Goal: Complete application form

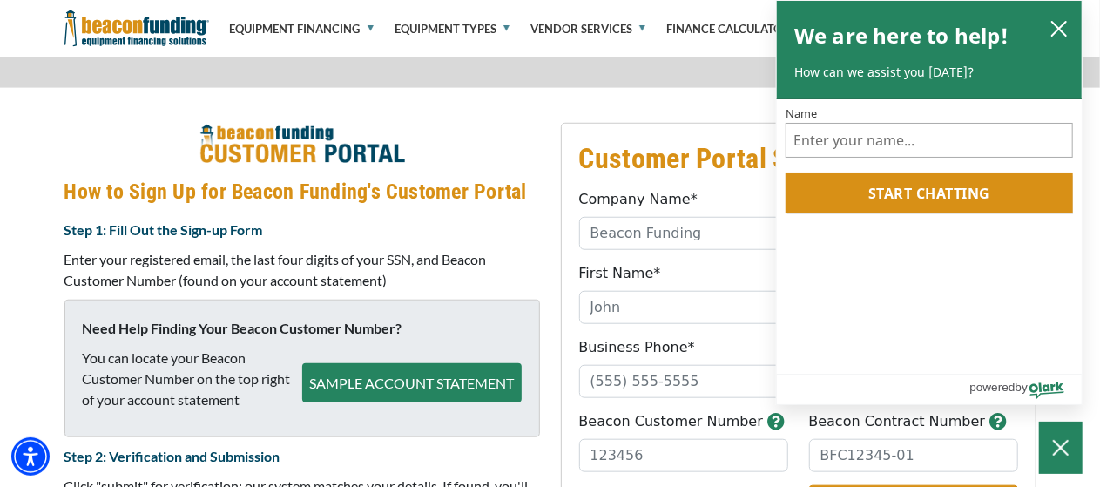
scroll to position [691, 0]
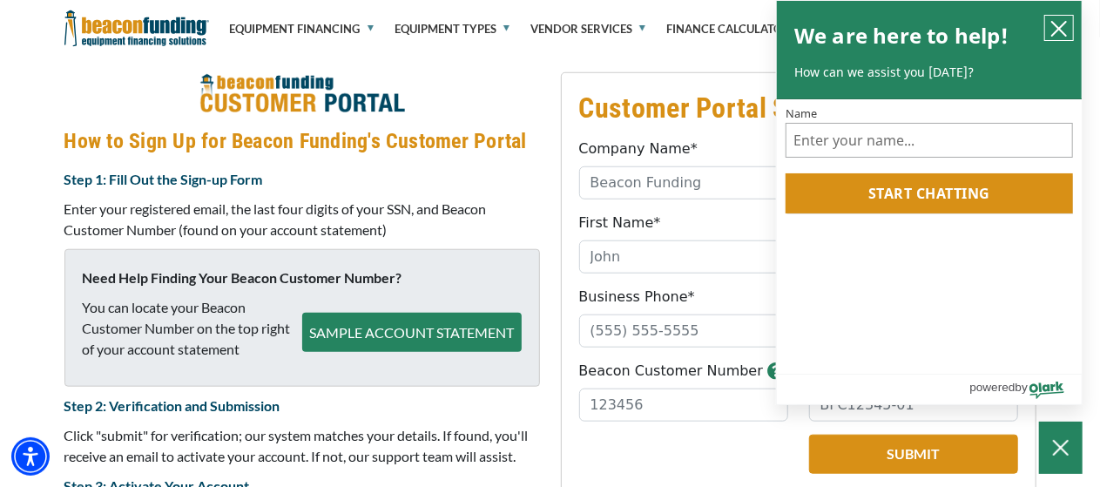
click at [1061, 25] on icon "close chatbox" at bounding box center [1059, 29] width 14 height 14
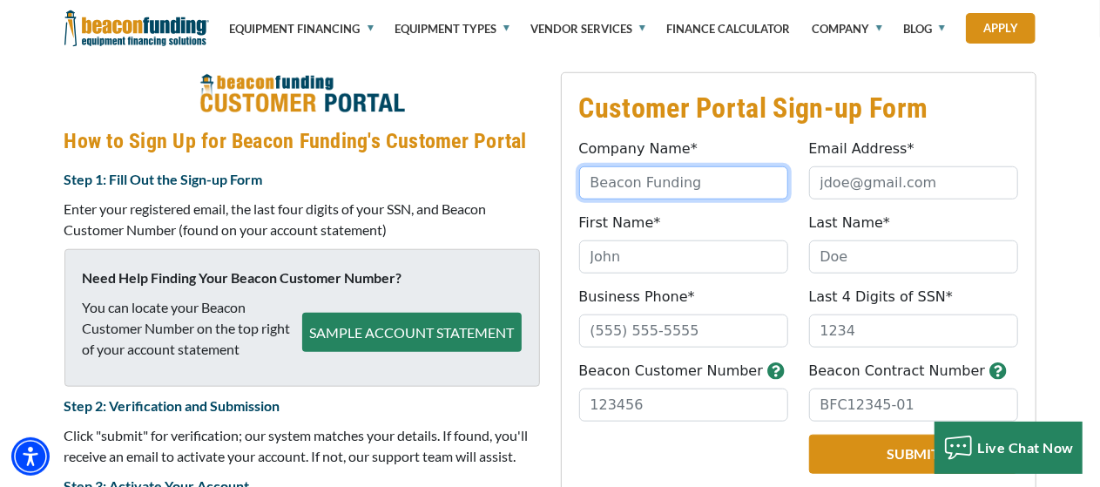
click at [641, 185] on input "Company Name*" at bounding box center [683, 182] width 209 height 33
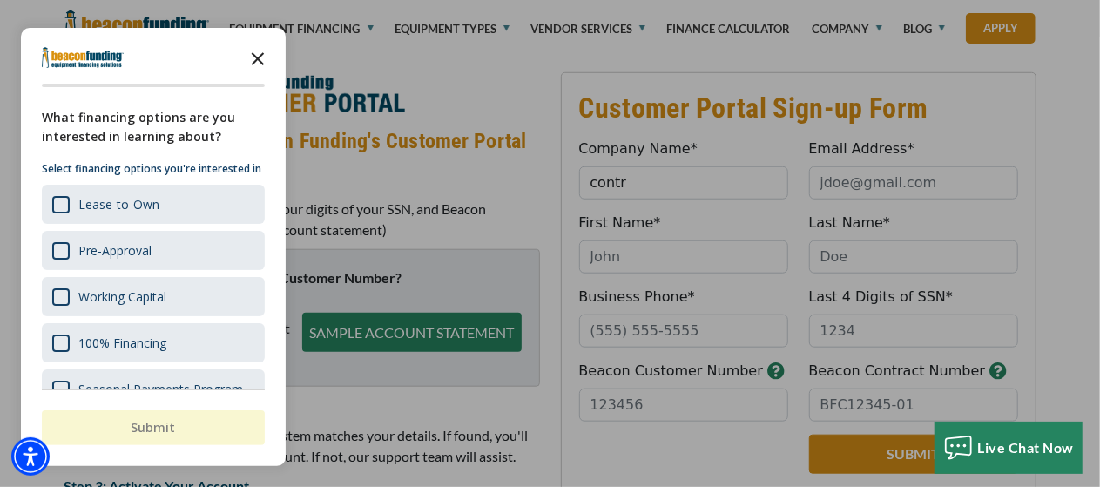
click at [259, 55] on icon "Close the survey" at bounding box center [257, 57] width 35 height 35
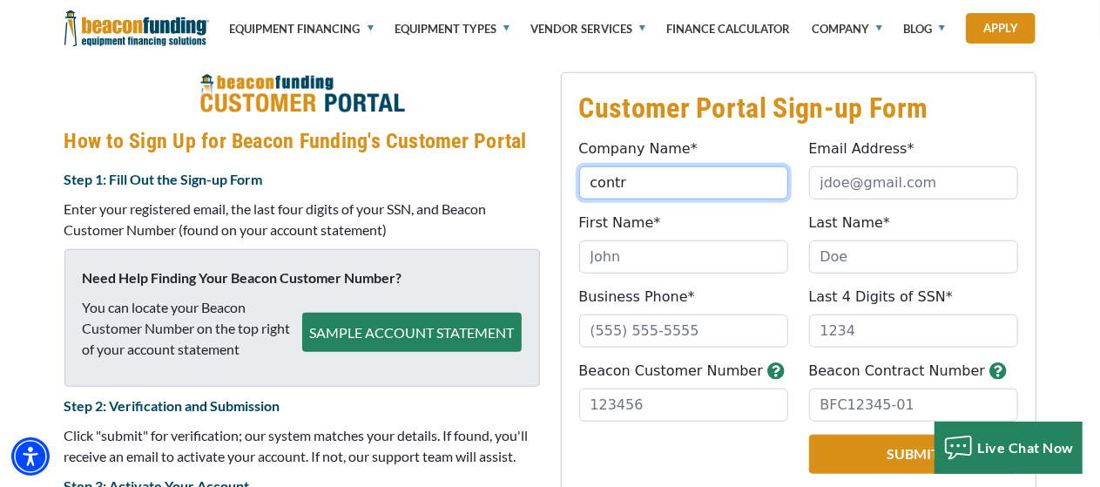
click at [636, 190] on input "contr" at bounding box center [683, 182] width 209 height 33
type input "[PERSON_NAME] towing llc"
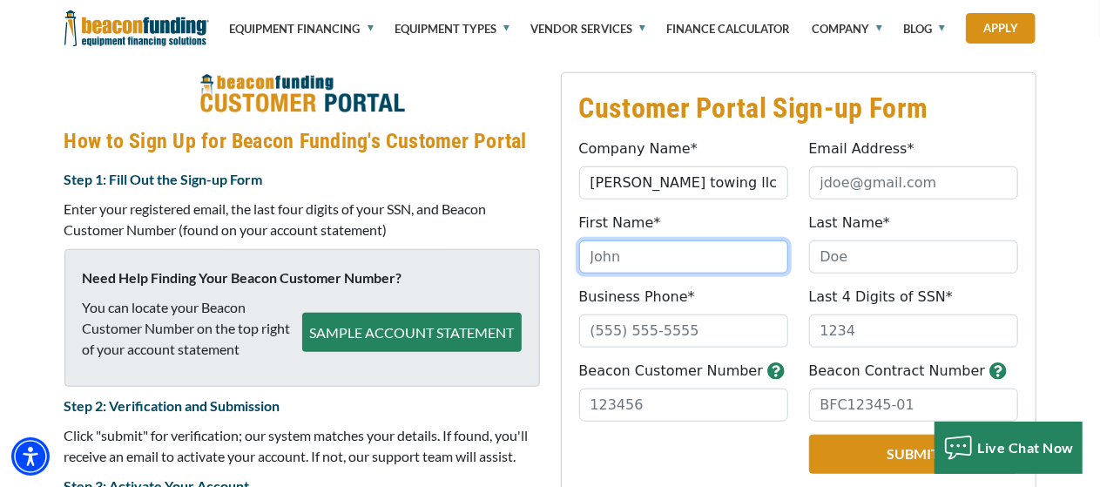
click at [649, 264] on input "First Name*" at bounding box center [683, 256] width 209 height 33
type input "[PERSON_NAME]"
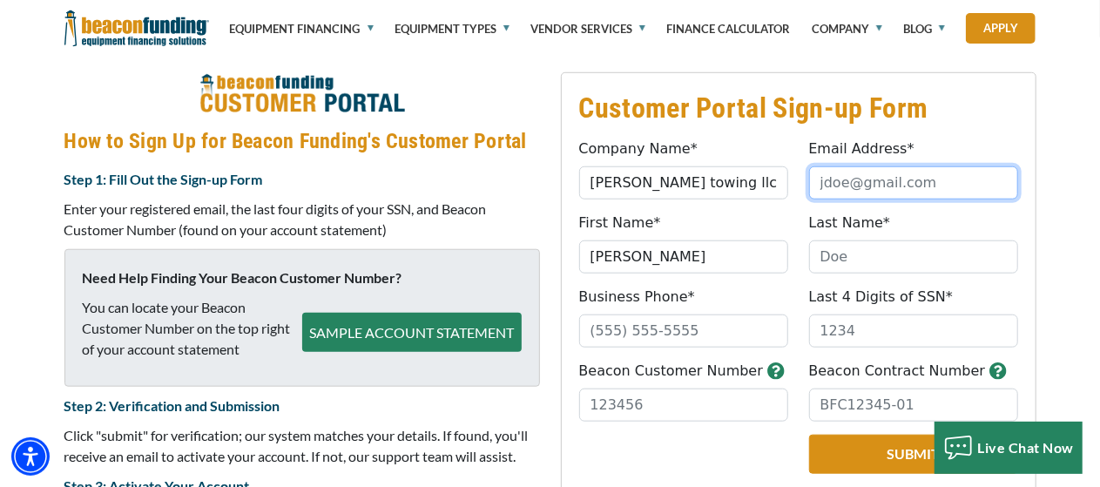
type input "[EMAIL_ADDRESS][DOMAIN_NAME]"
type input "[PERSON_NAME]"
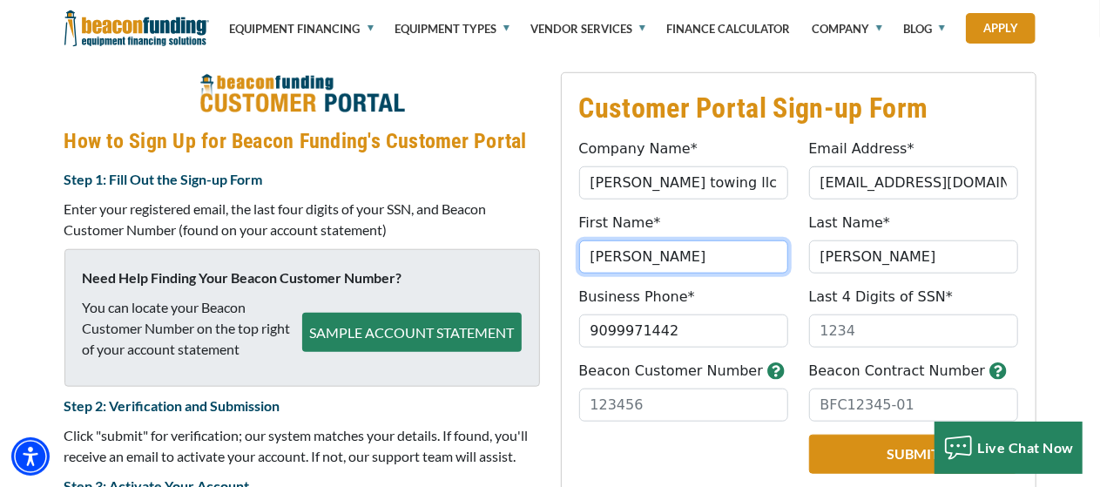
type input "[PHONE_NUMBER]"
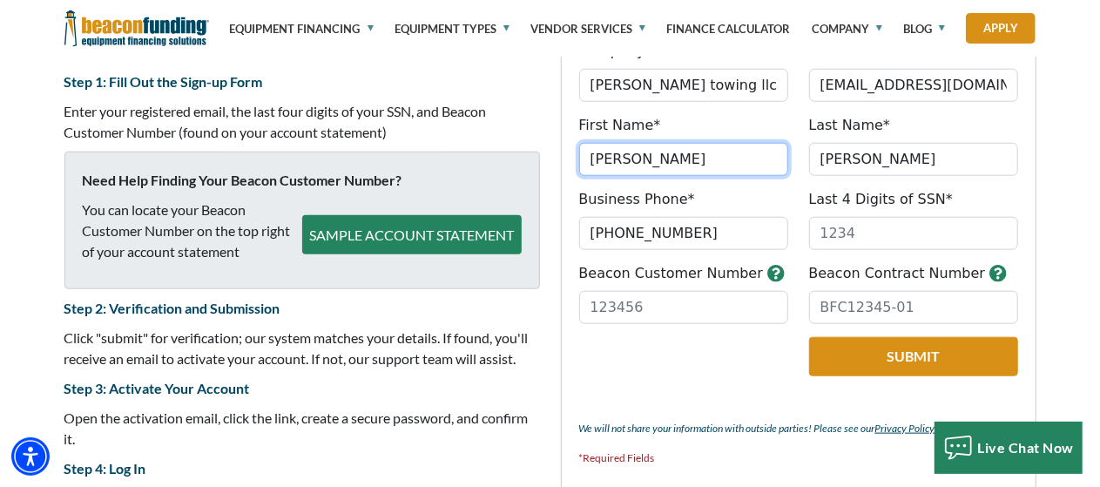
scroll to position [771, 0]
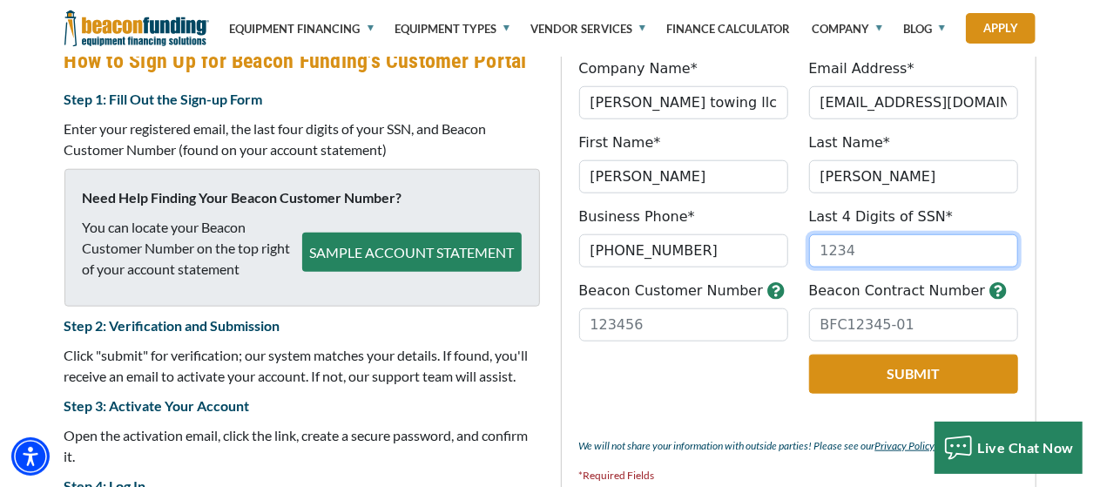
click at [883, 255] on input "Last 4 Digits of SSN*" at bounding box center [913, 250] width 209 height 33
type input "7"
type input "3761"
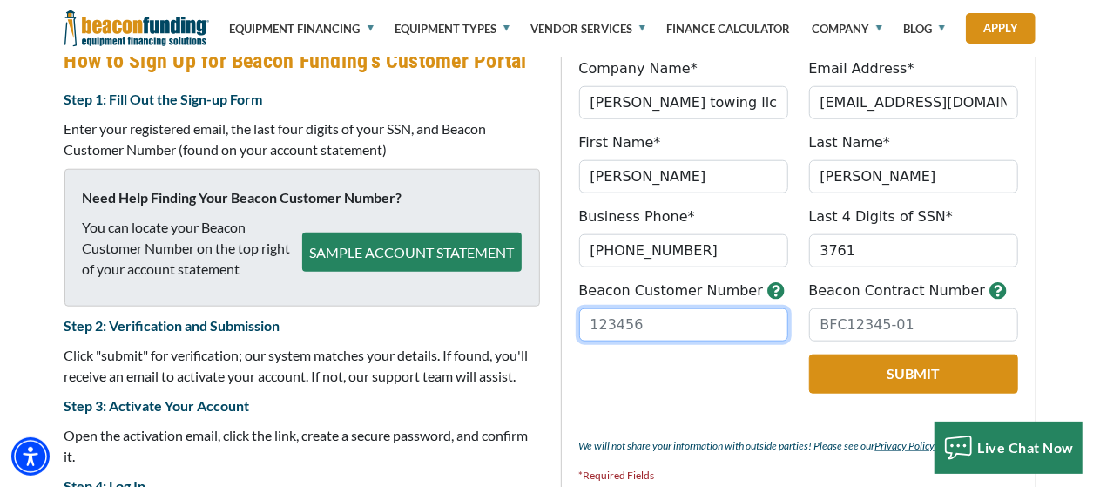
click at [712, 320] on input "Beacon Customer Number" at bounding box center [683, 324] width 209 height 33
type input "31325"
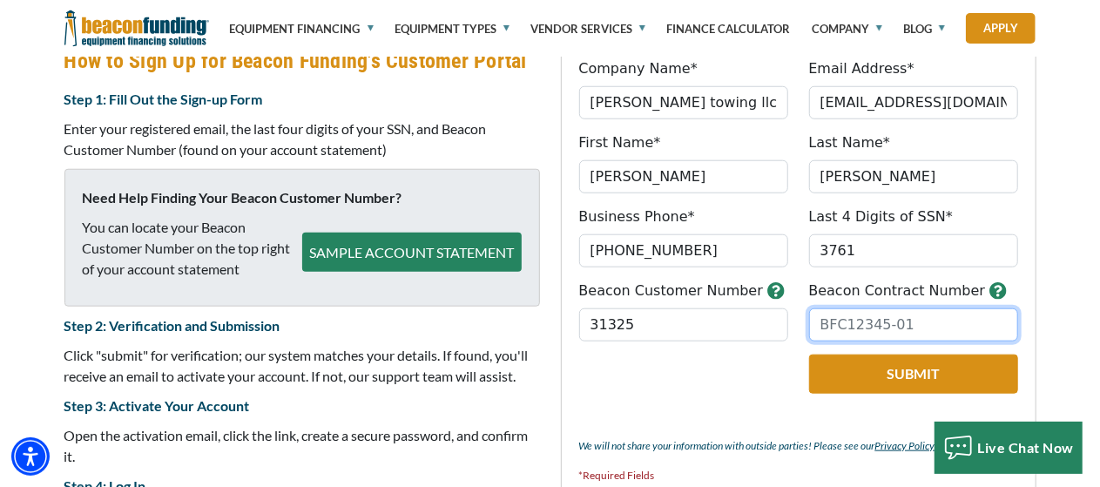
click at [857, 321] on input "Beacon Contract Number" at bounding box center [913, 324] width 209 height 33
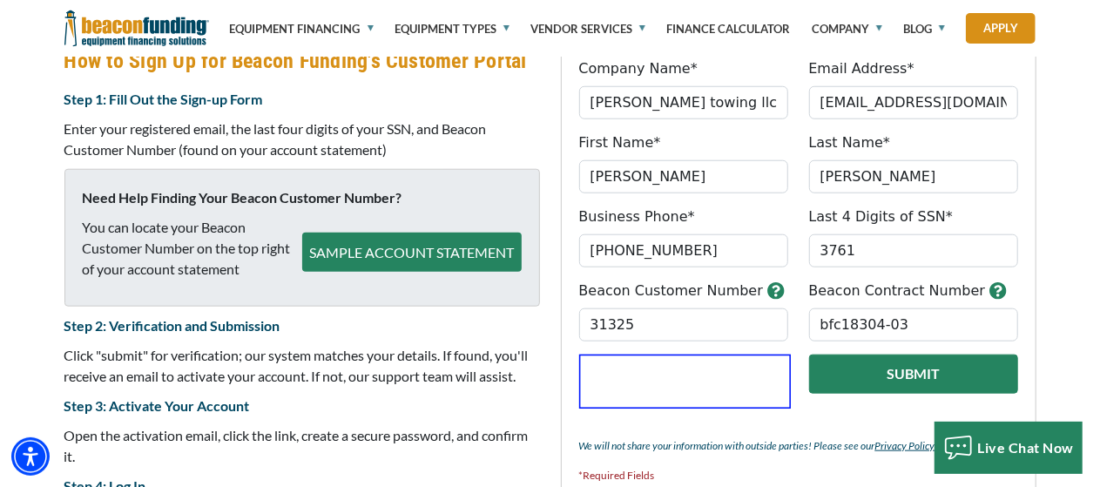
click at [874, 375] on button "Submit" at bounding box center [913, 373] width 209 height 39
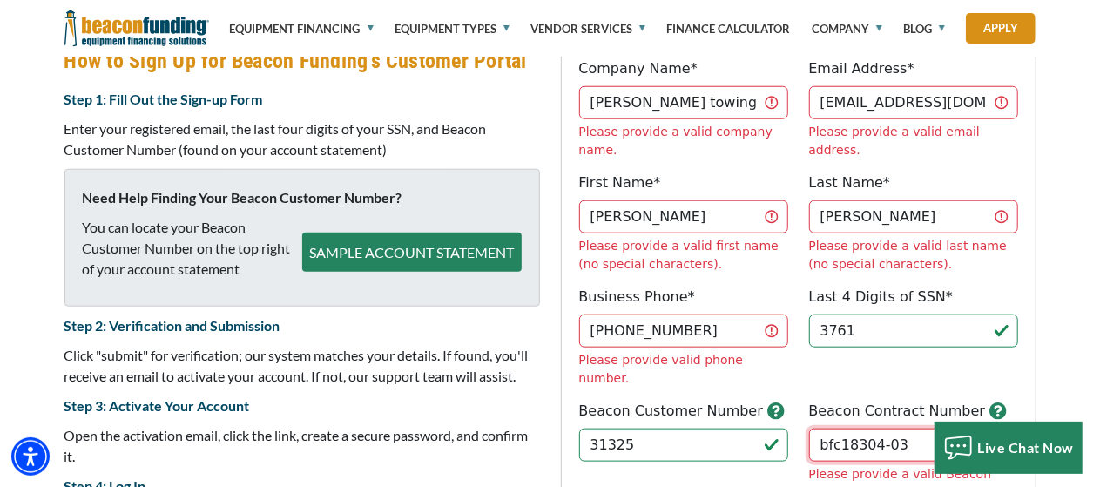
click at [840, 428] on input "bfc18304-03" at bounding box center [913, 444] width 209 height 33
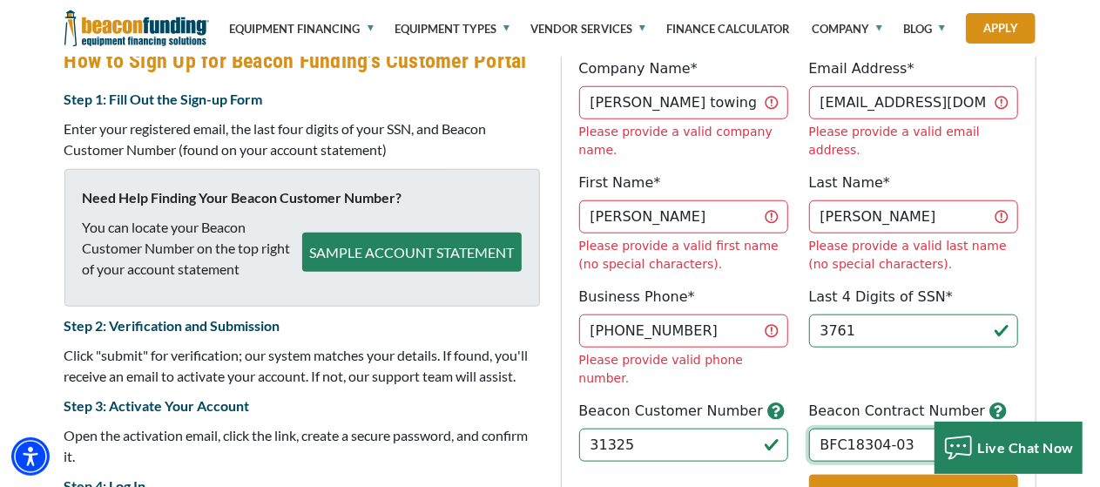
type input "BFC18304-03"
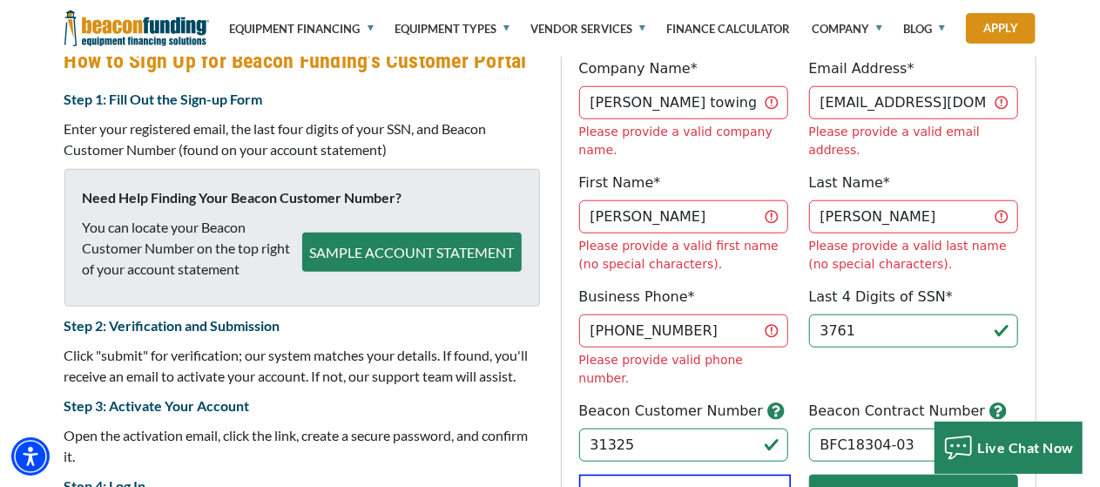
click at [902, 475] on button "Submit" at bounding box center [913, 494] width 209 height 39
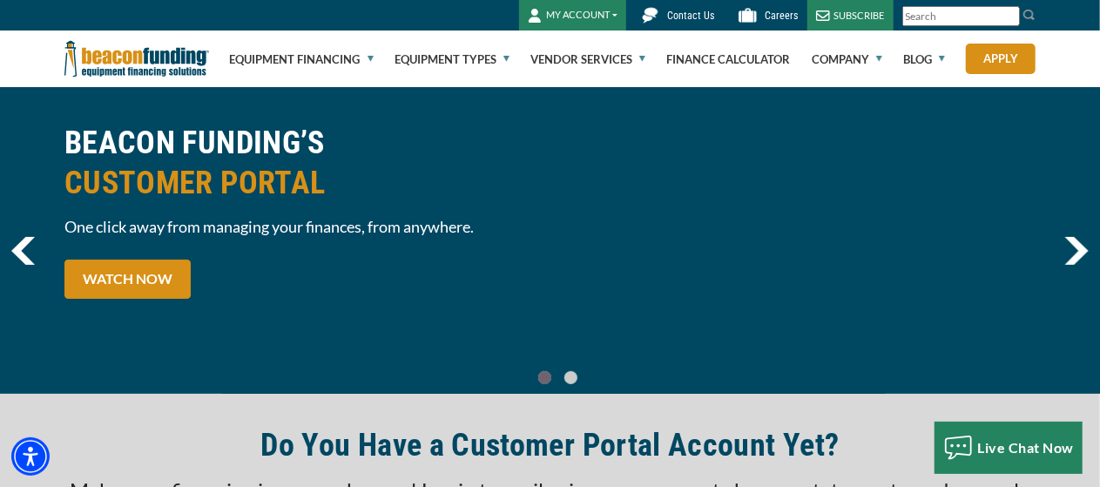
scroll to position [0, 0]
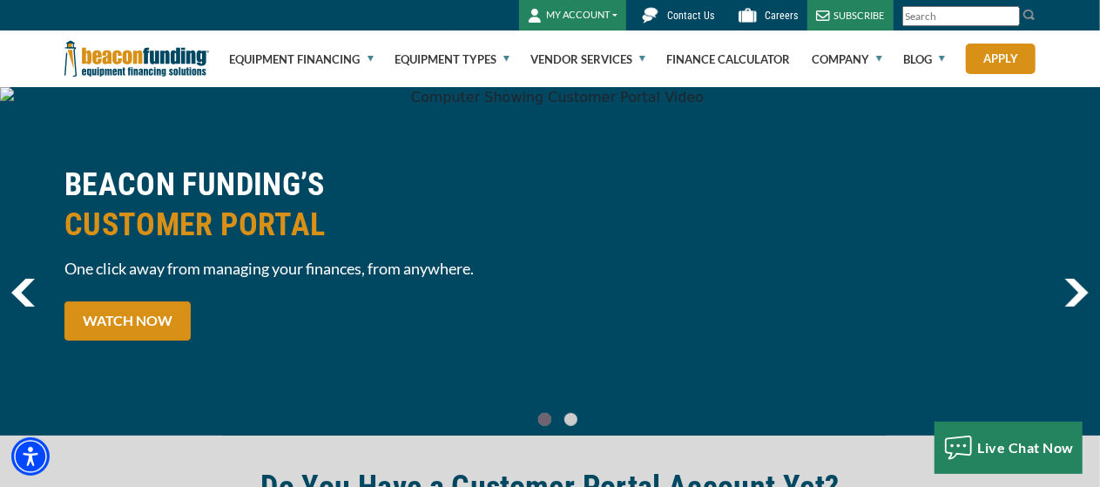
click at [607, 15] on button "MY ACCOUNT" at bounding box center [572, 15] width 107 height 30
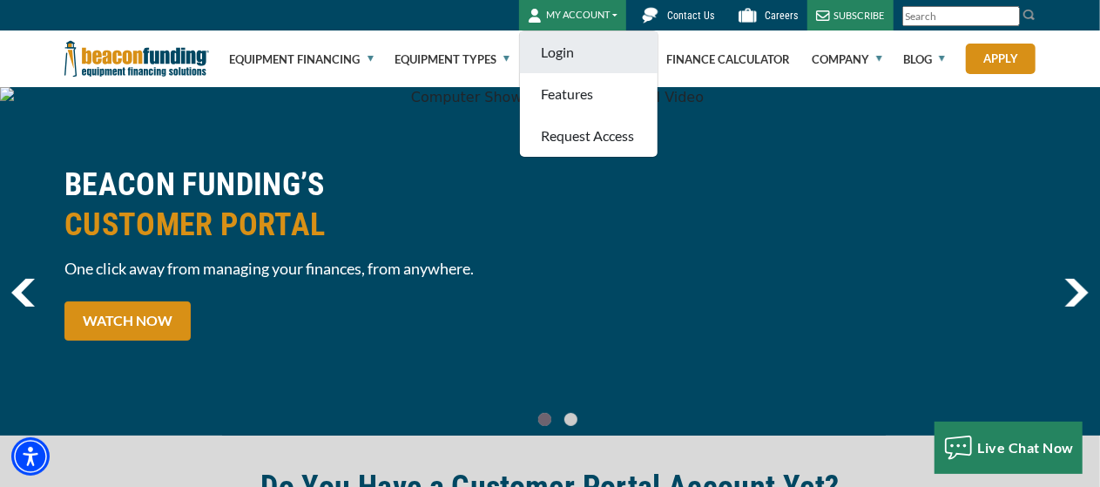
click at [578, 51] on link "Login" at bounding box center [589, 52] width 138 height 42
